Goal: Task Accomplishment & Management: Use online tool/utility

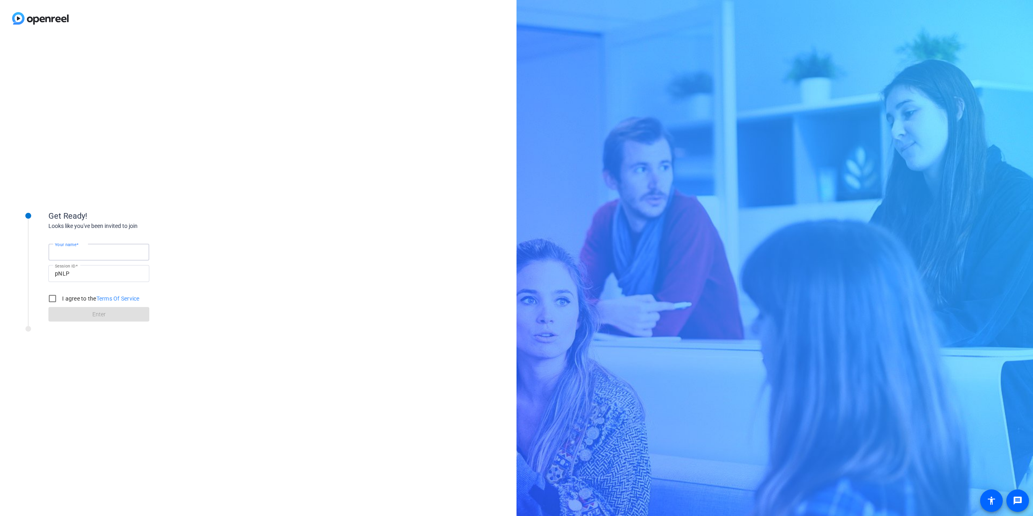
click at [94, 254] on input "Your name" at bounding box center [99, 252] width 88 height 10
type input "[PERSON_NAME]"
click at [240, 270] on div "Get Ready! Looks like you've been invited to join Your name [PERSON_NAME] Sessi…" at bounding box center [258, 277] width 517 height 480
click at [53, 300] on input "I agree to the Terms Of Service" at bounding box center [52, 299] width 16 height 16
checkbox input "true"
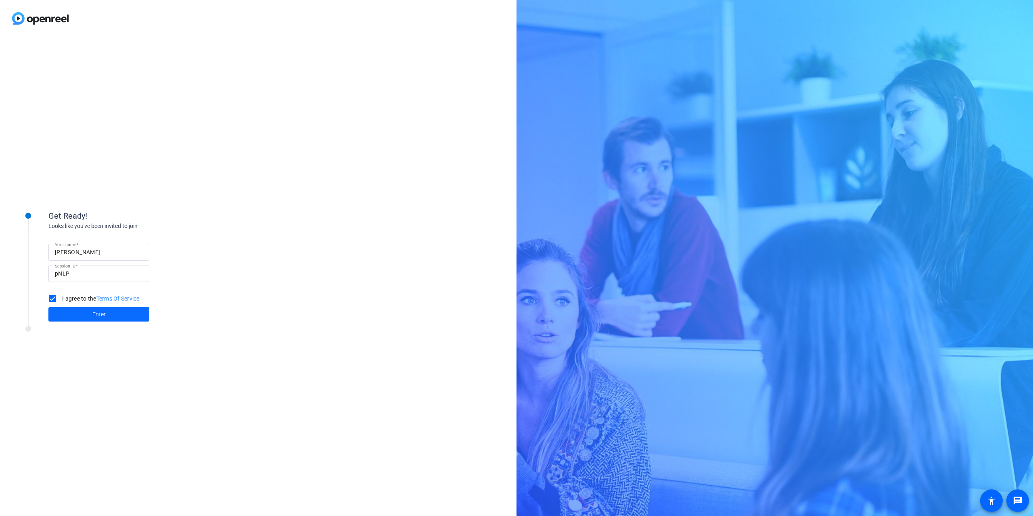
click at [115, 318] on span at bounding box center [98, 314] width 101 height 19
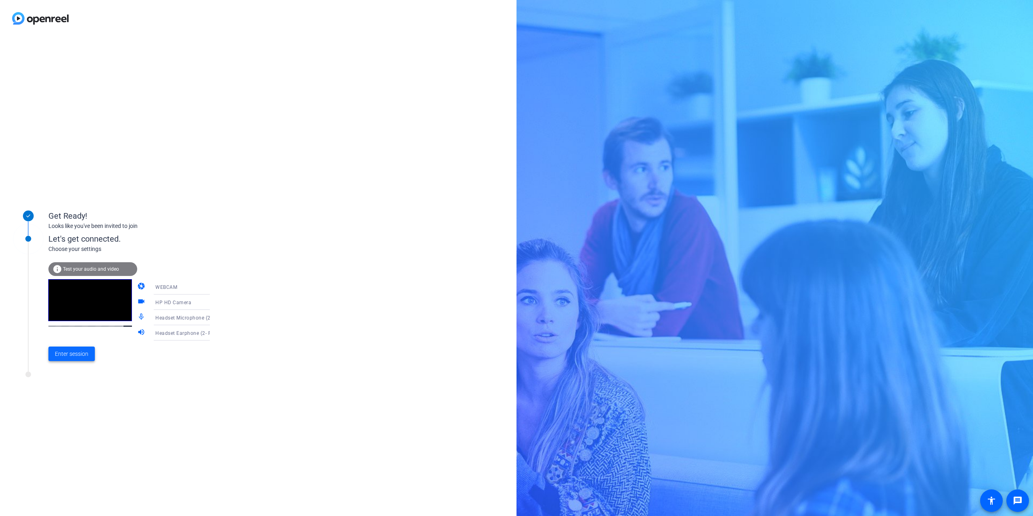
click at [67, 356] on span "Enter session" at bounding box center [72, 354] width 34 height 8
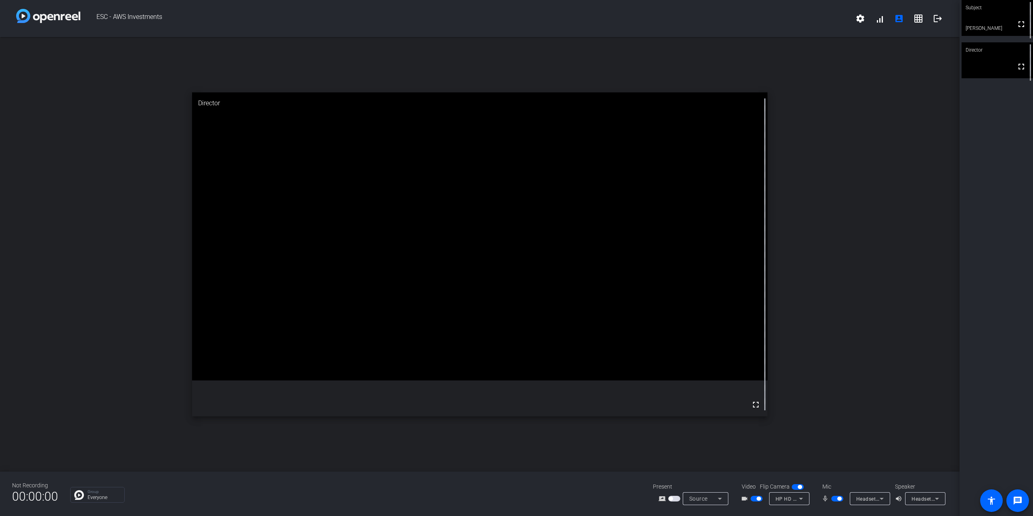
click at [675, 498] on span "button" at bounding box center [674, 499] width 12 height 6
click at [715, 499] on div "Source" at bounding box center [703, 499] width 29 height 10
click at [717, 499] on div at bounding box center [516, 258] width 1033 height 516
click at [716, 498] on icon at bounding box center [720, 499] width 10 height 10
click at [878, 325] on div "open_in_new Director fullscreen" at bounding box center [480, 254] width 960 height 435
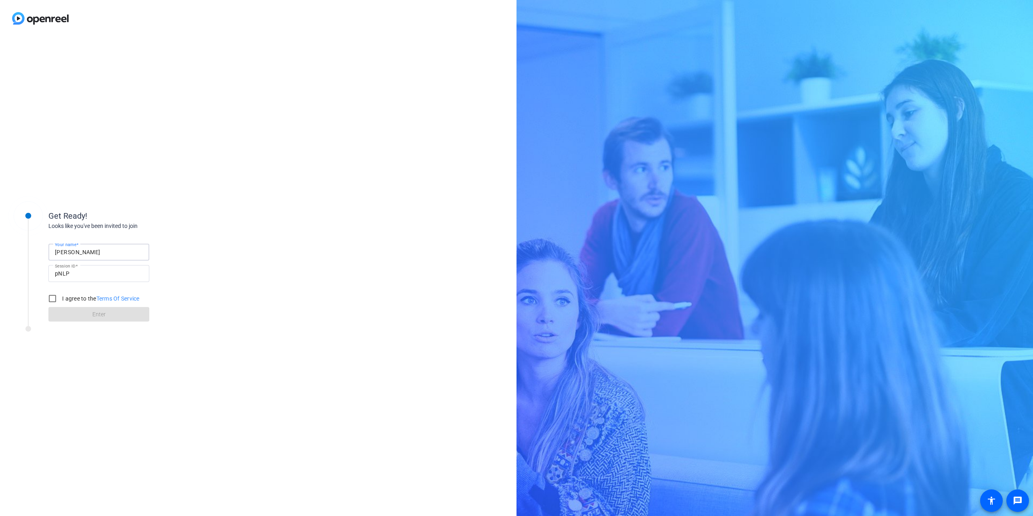
type input "[PERSON_NAME]"
click at [253, 251] on div "Get Ready! Looks like you've been invited to join Your name [PERSON_NAME] Sessi…" at bounding box center [258, 277] width 517 height 480
click at [51, 298] on input "I agree to the Terms Of Service" at bounding box center [52, 299] width 16 height 16
checkbox input "true"
click at [70, 312] on span at bounding box center [98, 314] width 101 height 19
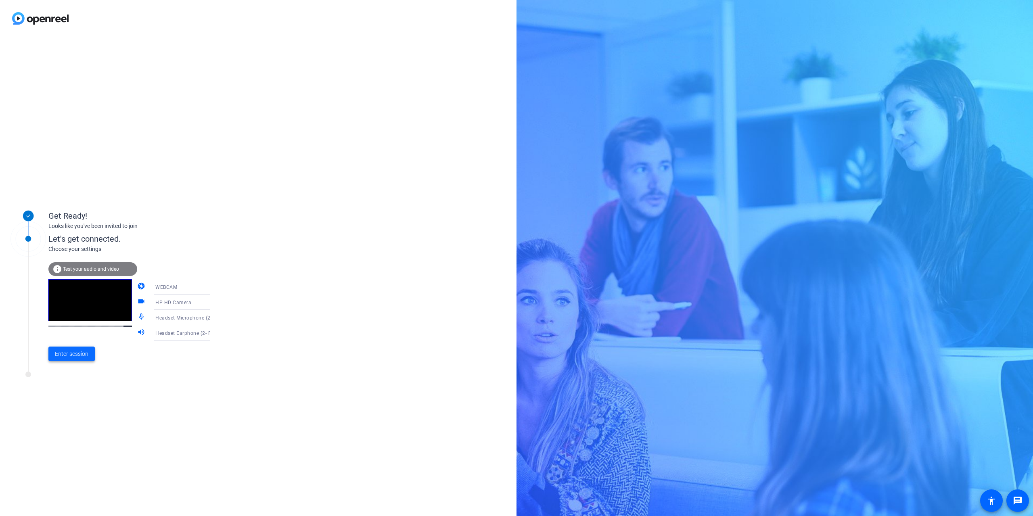
click at [78, 357] on span "Enter session" at bounding box center [72, 354] width 34 height 8
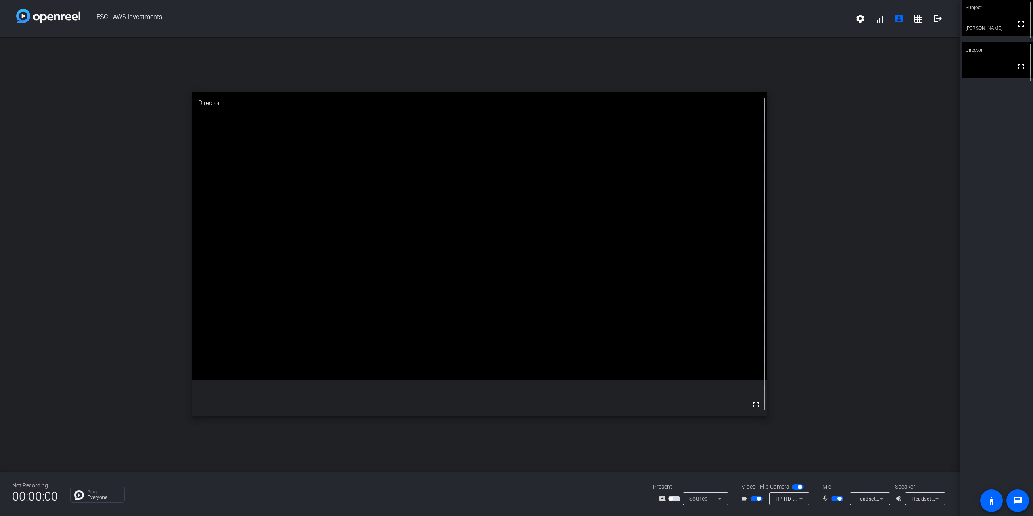
click at [675, 498] on span "button" at bounding box center [674, 499] width 12 height 6
click at [664, 499] on mat-icon "screen_share_outline" at bounding box center [664, 499] width 10 height 10
click at [663, 499] on mat-icon "screen_share_outline" at bounding box center [664, 499] width 10 height 10
